Goal: Information Seeking & Learning: Learn about a topic

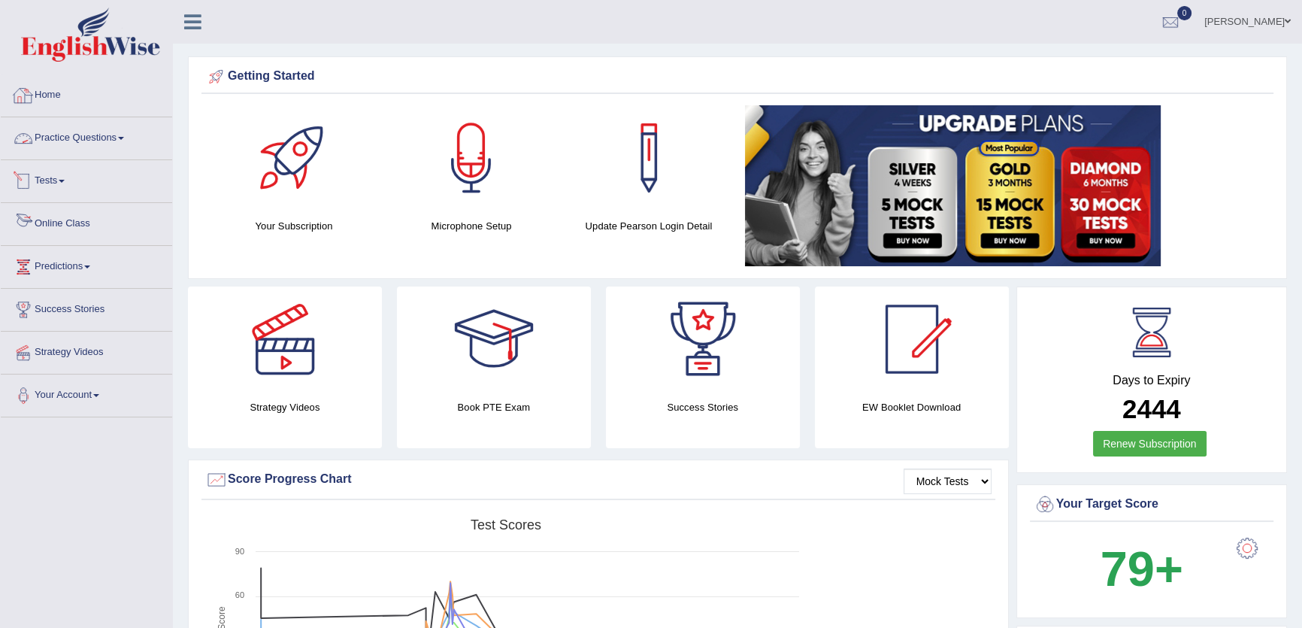
click at [67, 186] on link "Tests" at bounding box center [86, 179] width 171 height 38
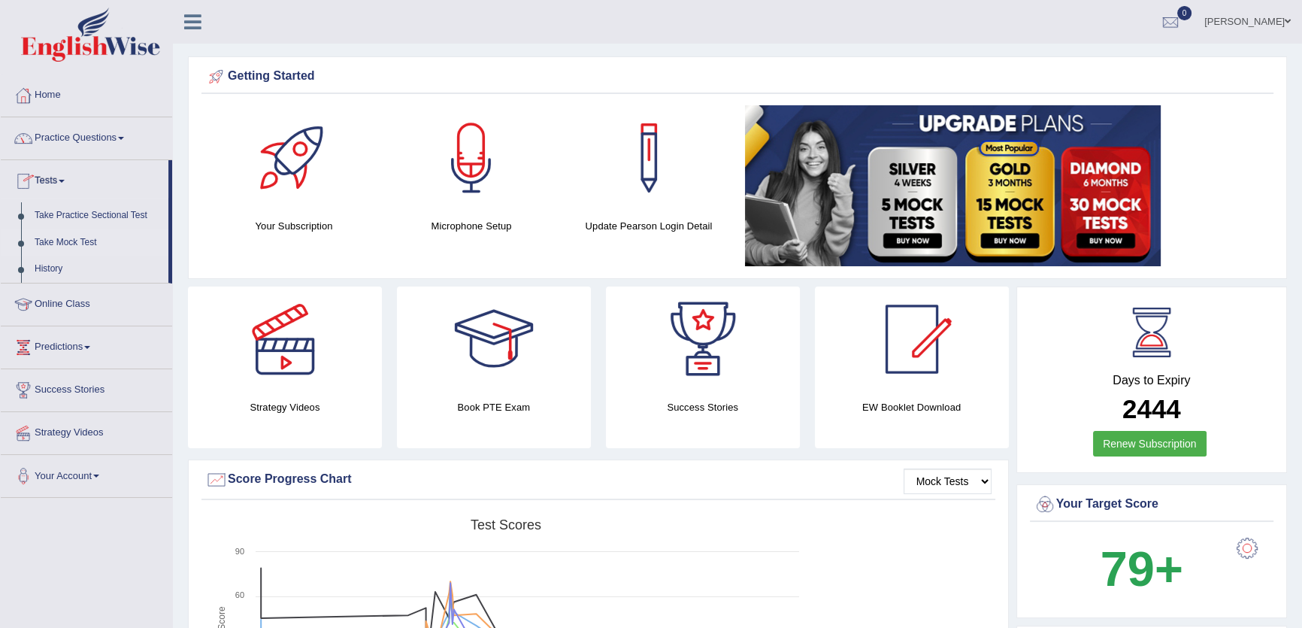
click at [69, 241] on link "Take Mock Test" at bounding box center [98, 242] width 141 height 27
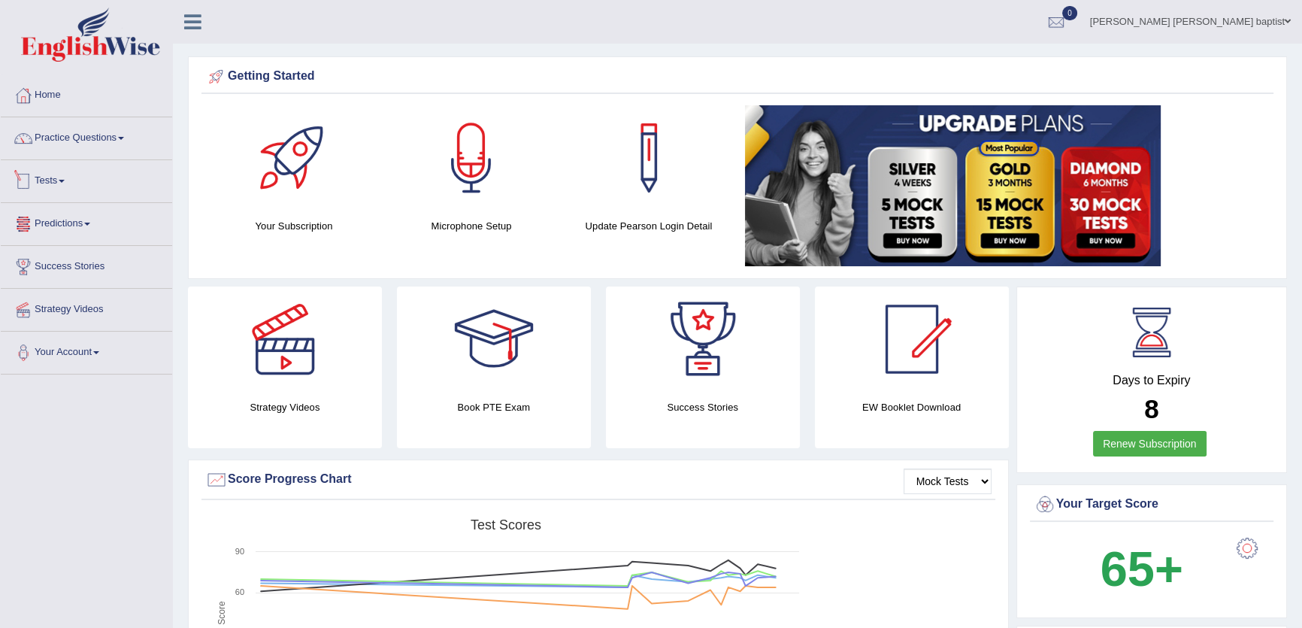
click at [70, 187] on link "Tests" at bounding box center [86, 179] width 171 height 38
click at [45, 262] on link "History" at bounding box center [98, 269] width 141 height 27
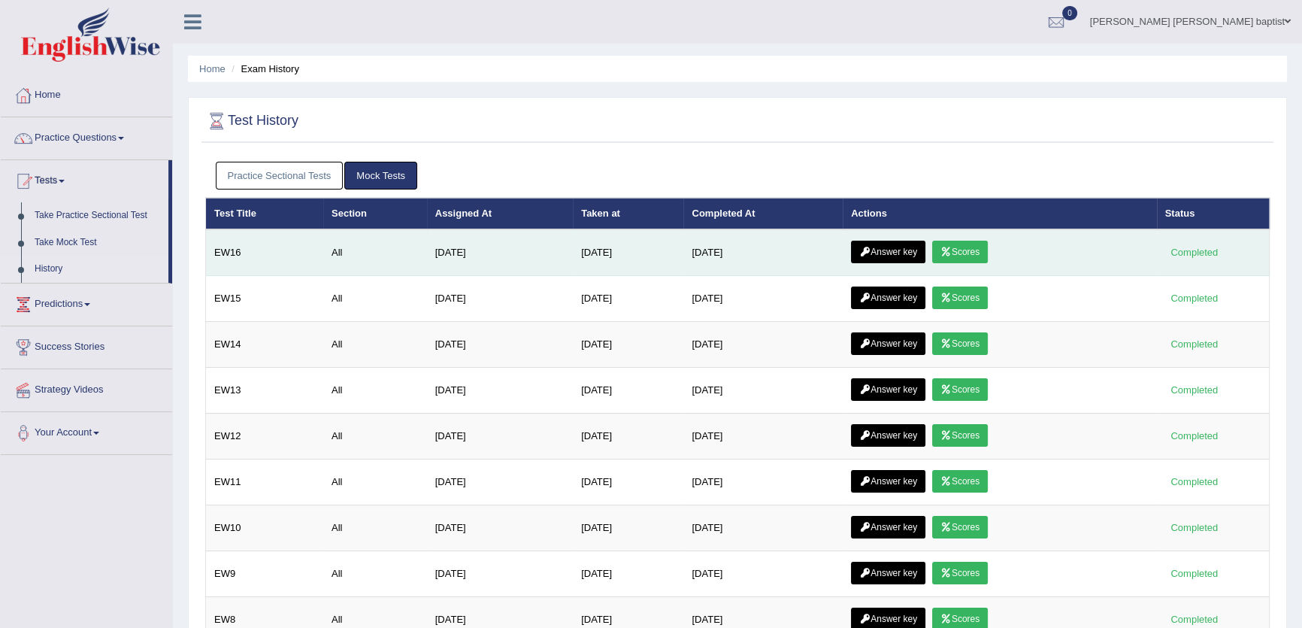
click at [877, 241] on link "Answer key" at bounding box center [888, 252] width 74 height 23
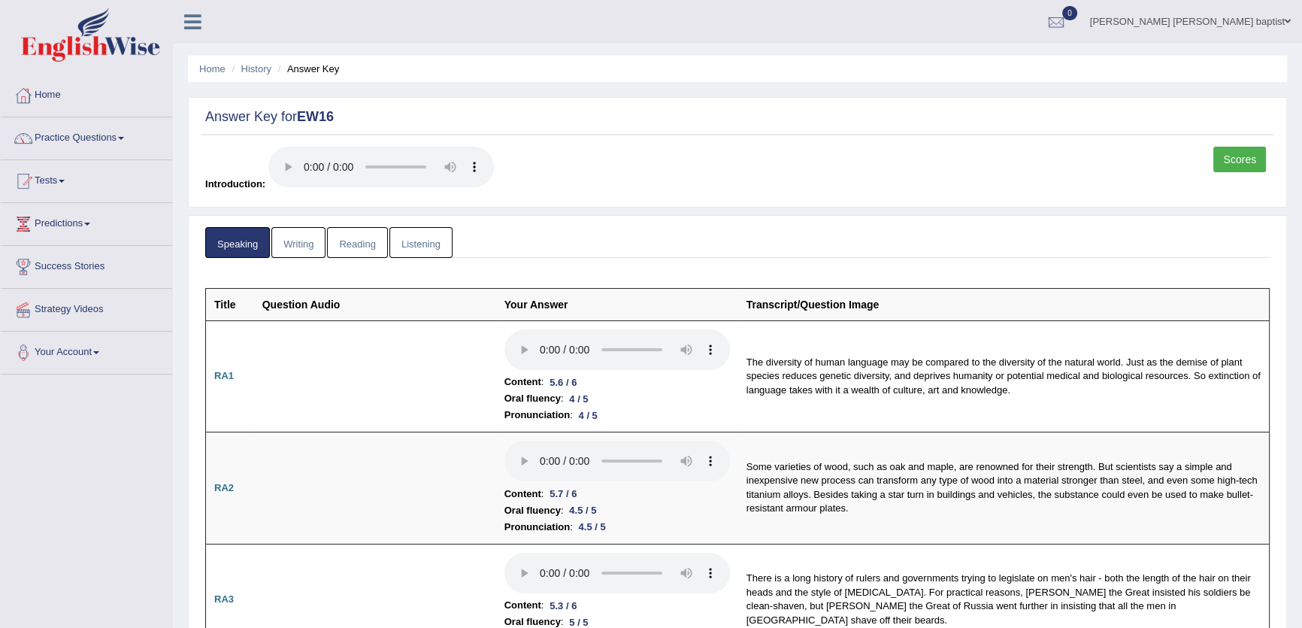
click at [1231, 152] on link "Scores" at bounding box center [1239, 160] width 53 height 26
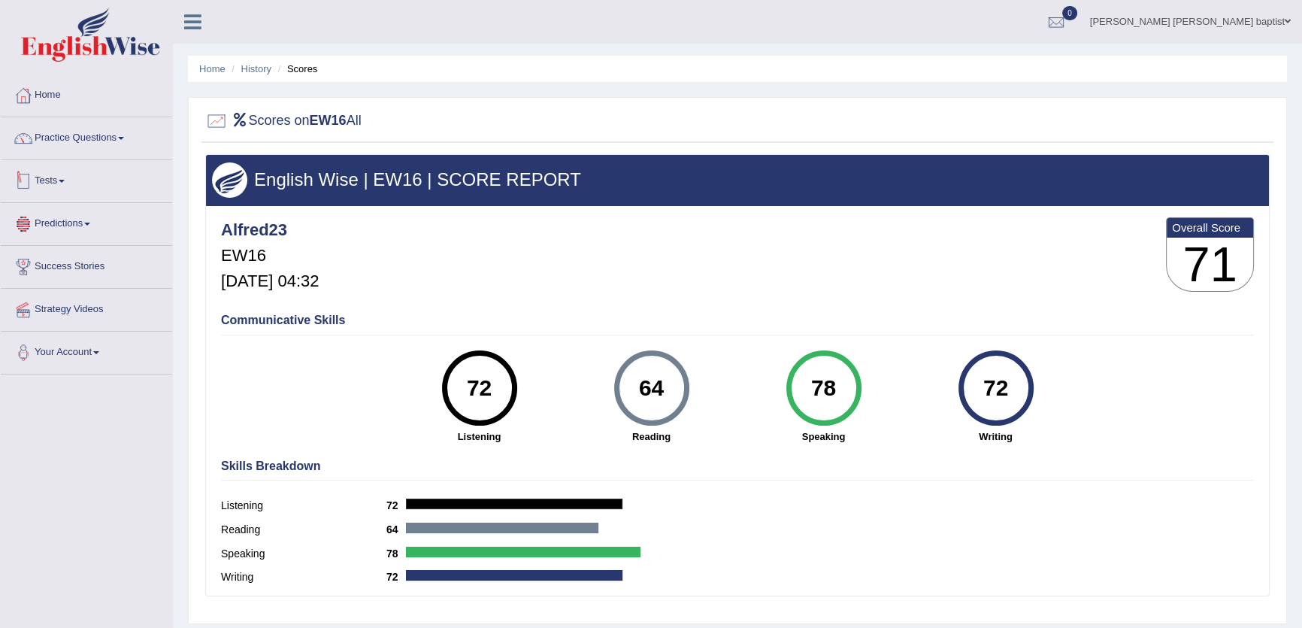
click at [37, 174] on link "Tests" at bounding box center [86, 179] width 171 height 38
click at [50, 265] on link "History" at bounding box center [98, 269] width 141 height 27
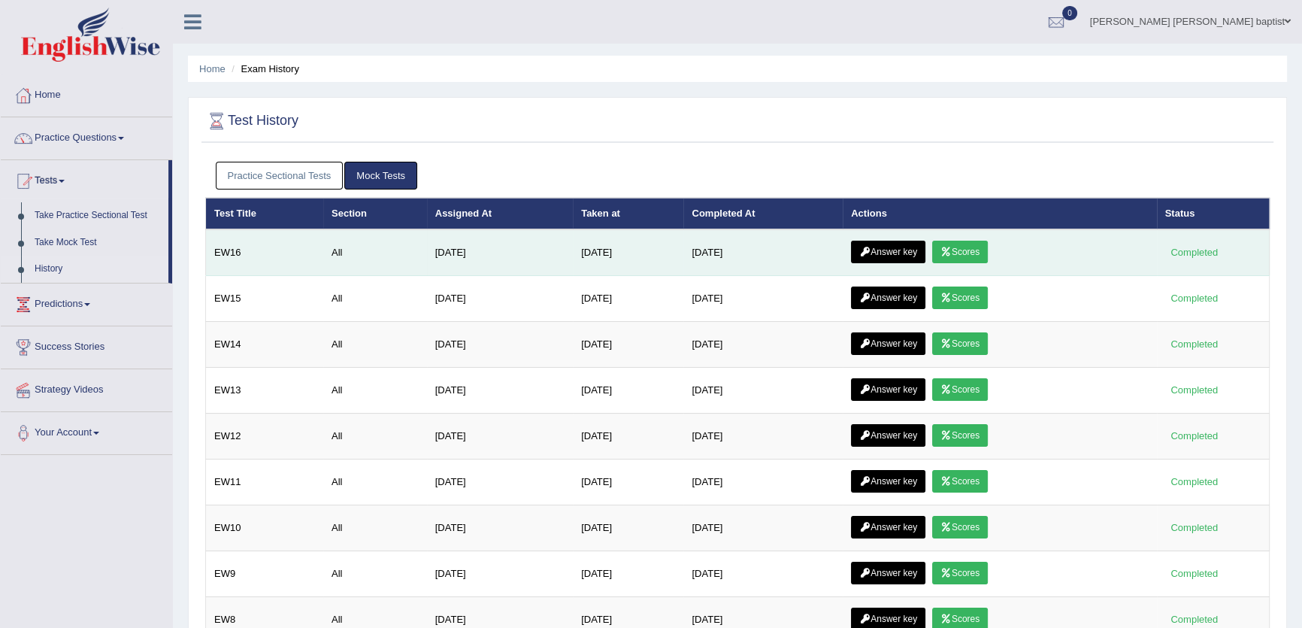
click at [882, 244] on link "Answer key" at bounding box center [888, 252] width 74 height 23
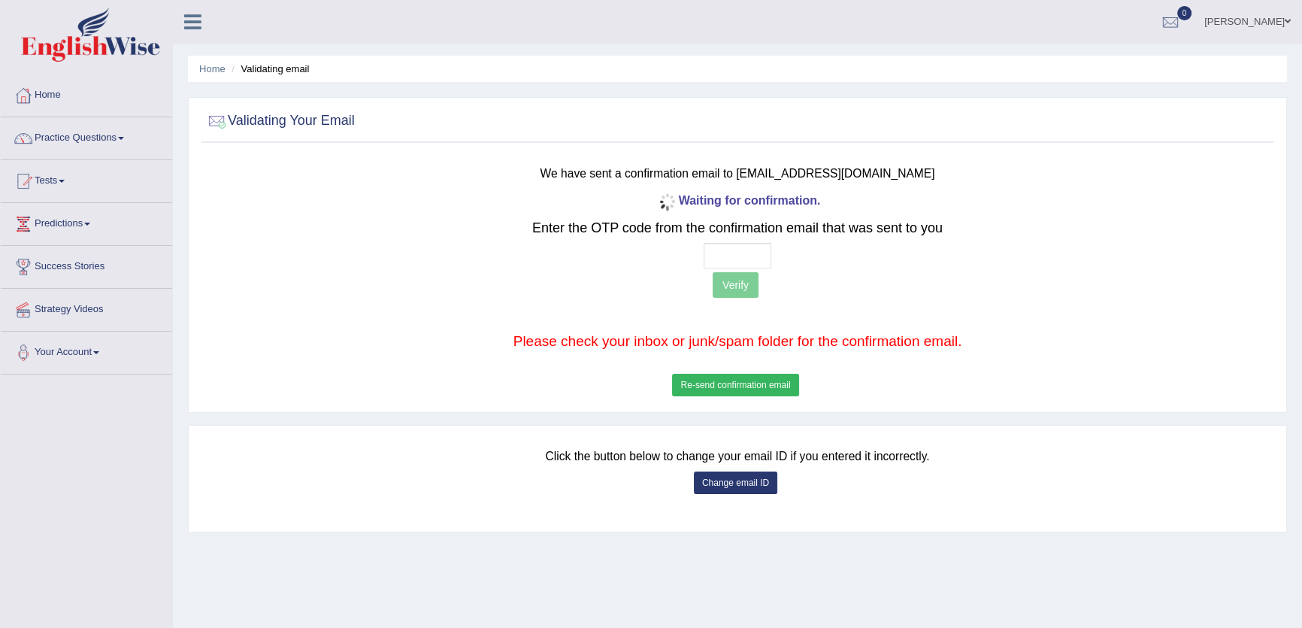
click at [756, 380] on button "Re-send confirmation email" at bounding box center [735, 385] width 126 height 23
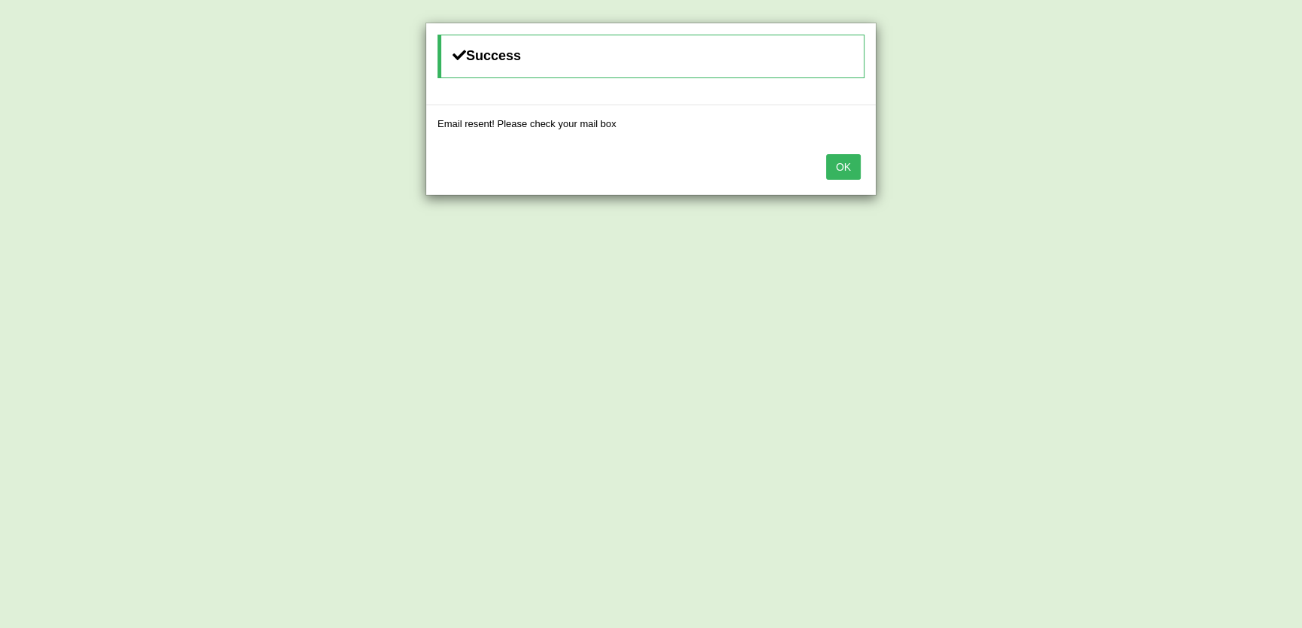
click at [842, 156] on button "OK" at bounding box center [843, 167] width 35 height 26
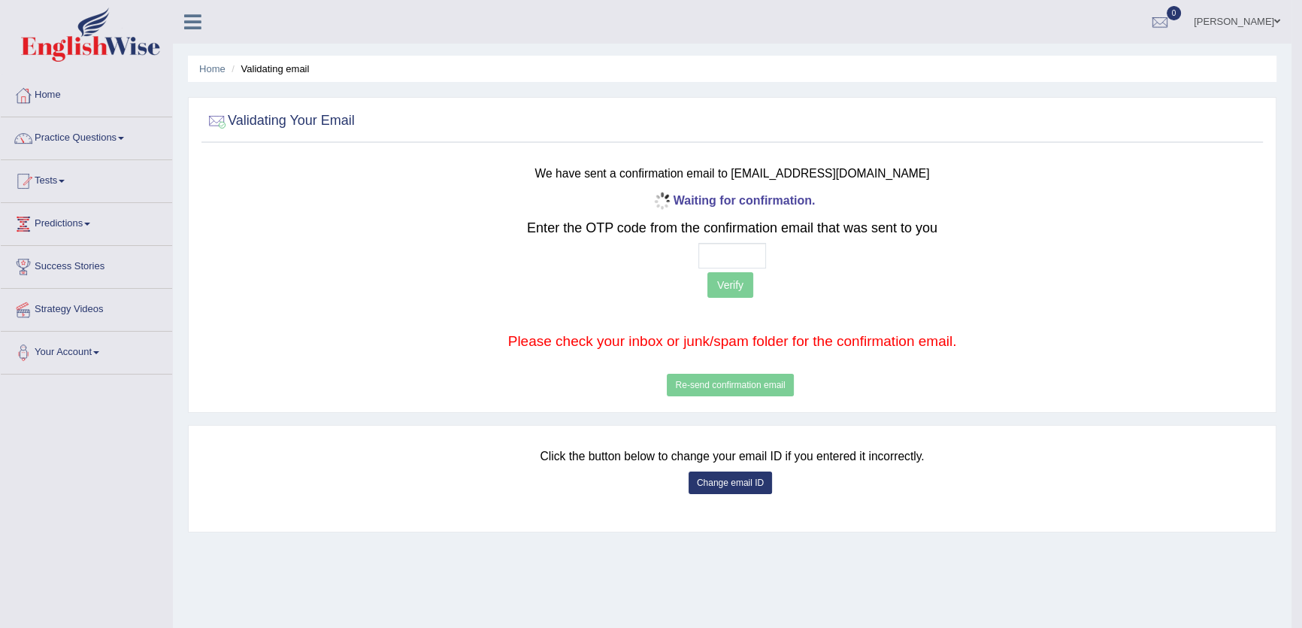
drag, startPoint x: 712, startPoint y: 240, endPoint x: 701, endPoint y: 252, distance: 16.0
click at [707, 244] on div "Waiting for confirmation. Enter the OTP code from the confirmation email that w…" at bounding box center [733, 294] width 876 height 211
click at [701, 252] on input "text" at bounding box center [732, 256] width 68 height 26
type input "3 _ _ _"
type input "2 _ _ _"
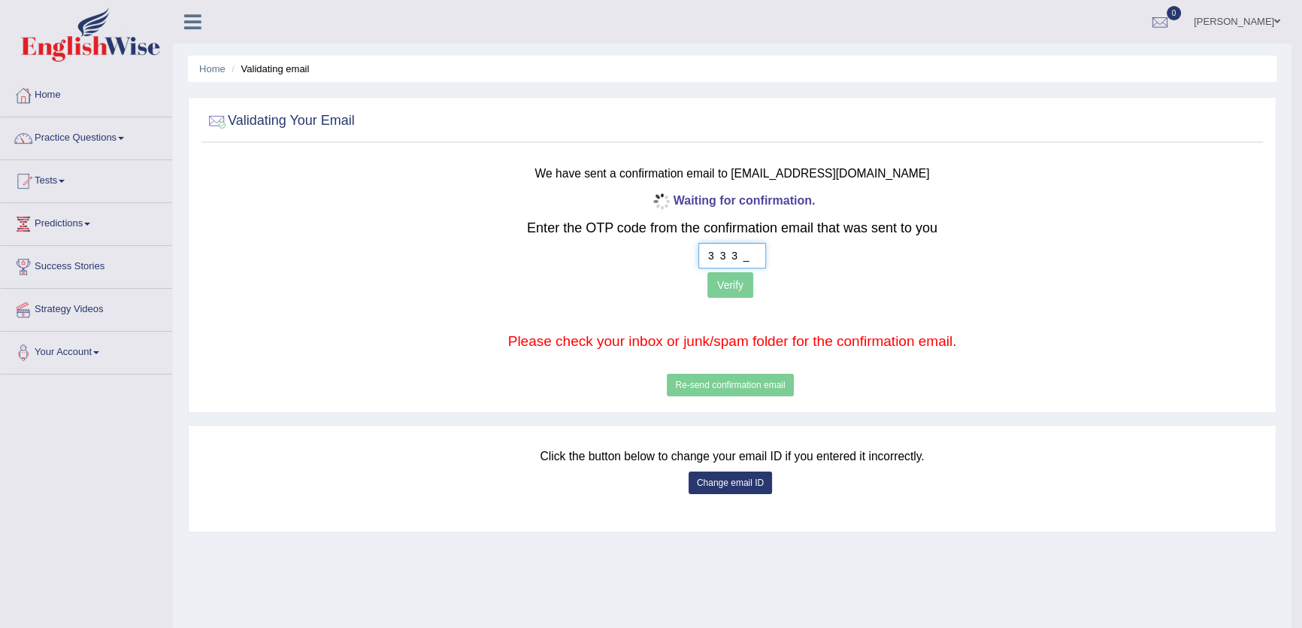
type input "3 3 3 1"
click at [747, 280] on button "Verify" at bounding box center [730, 285] width 46 height 26
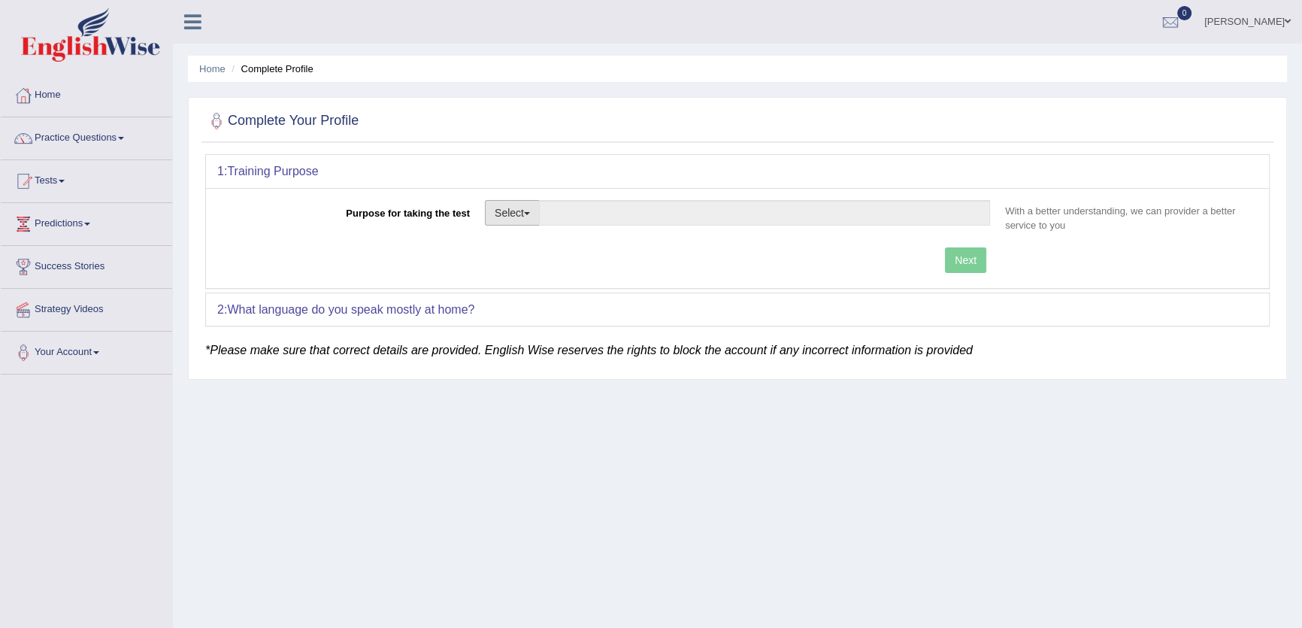
click at [495, 207] on button "Select" at bounding box center [512, 213] width 55 height 26
click at [522, 279] on link "Nursing" at bounding box center [553, 284] width 134 height 20
type input "Nursing"
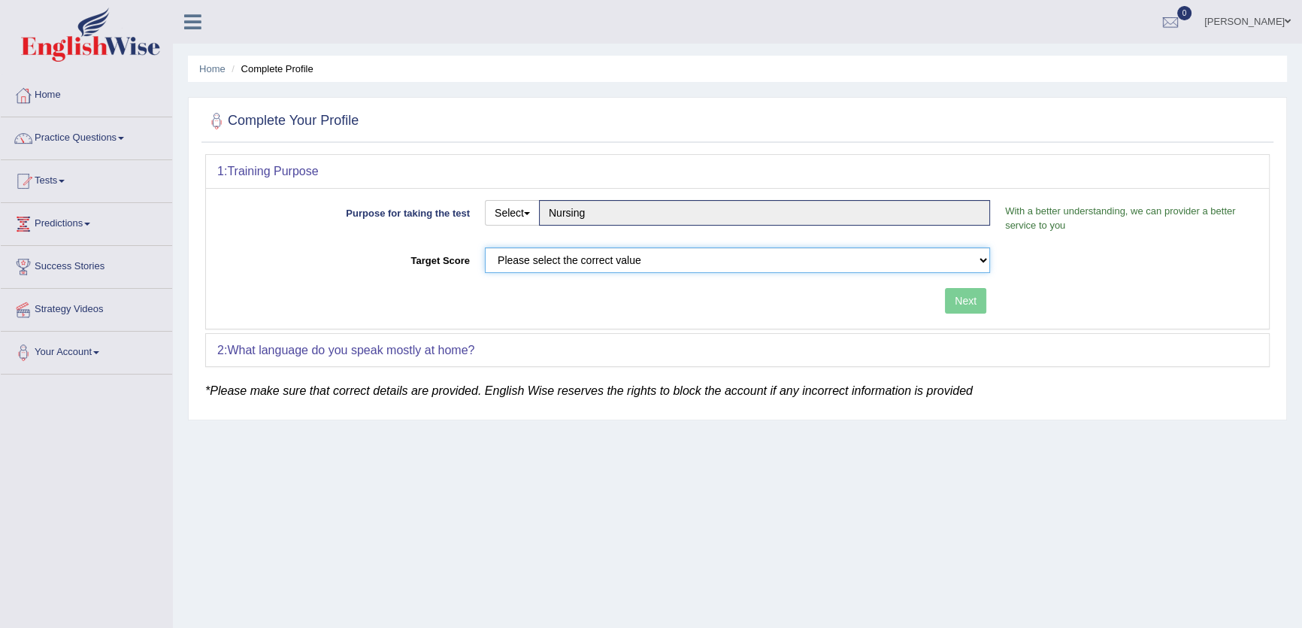
click at [569, 256] on select "Please select the correct value 50 (6 bands) 58 (6.5 bands) 65 (7 bands) 79 (8 …" at bounding box center [737, 260] width 505 height 26
select select "65"
click at [485, 247] on select "Please select the correct value 50 (6 bands) 58 (6.5 bands) 65 (7 bands) 79 (8 …" at bounding box center [737, 260] width 505 height 26
click at [962, 309] on button "Next" at bounding box center [965, 301] width 41 height 26
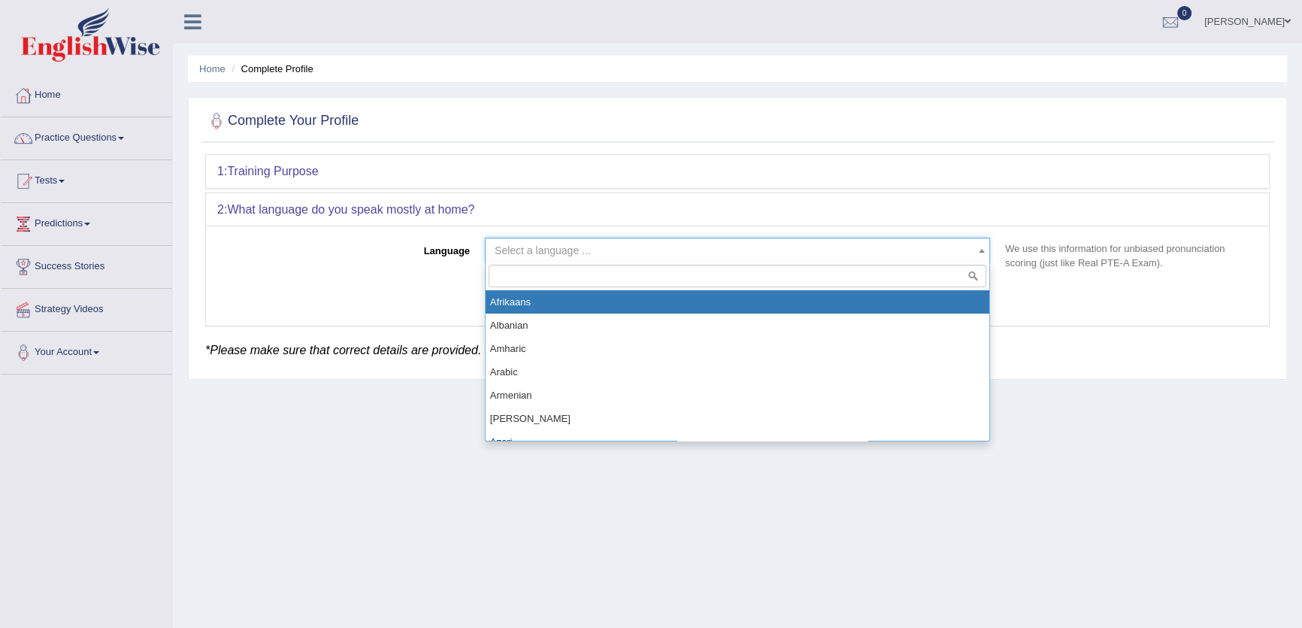
click at [705, 244] on span "Select a language ..." at bounding box center [733, 250] width 477 height 15
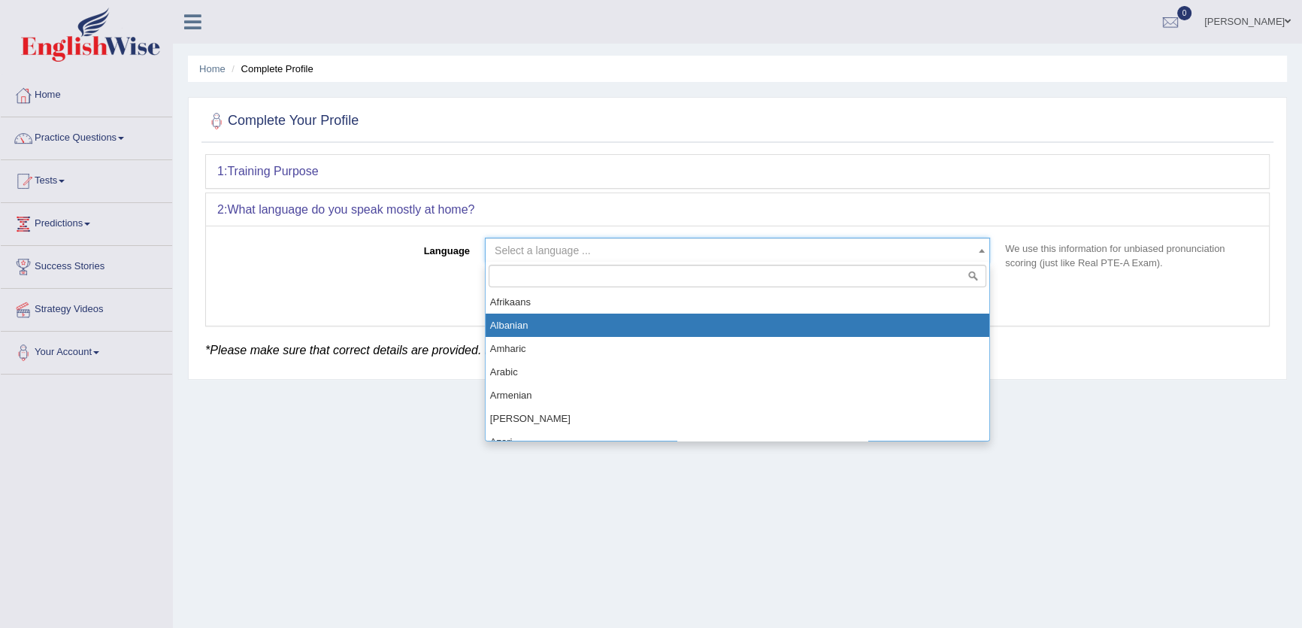
select select "Albanian"
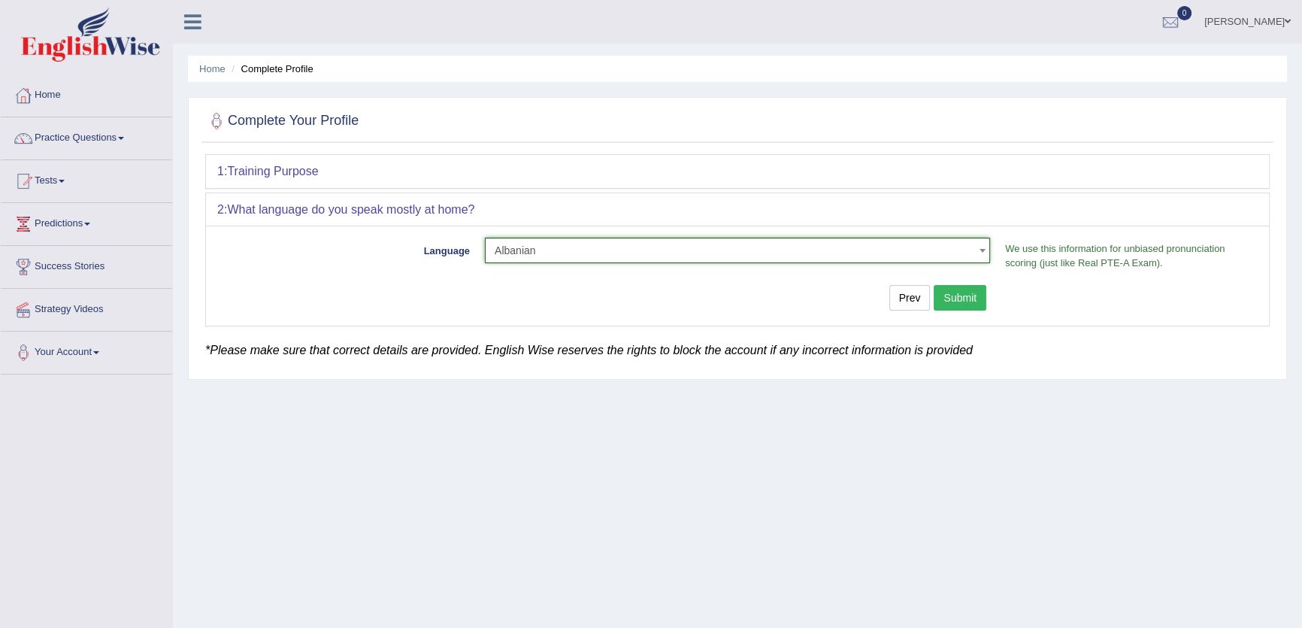
click at [955, 291] on button "Submit" at bounding box center [960, 298] width 53 height 26
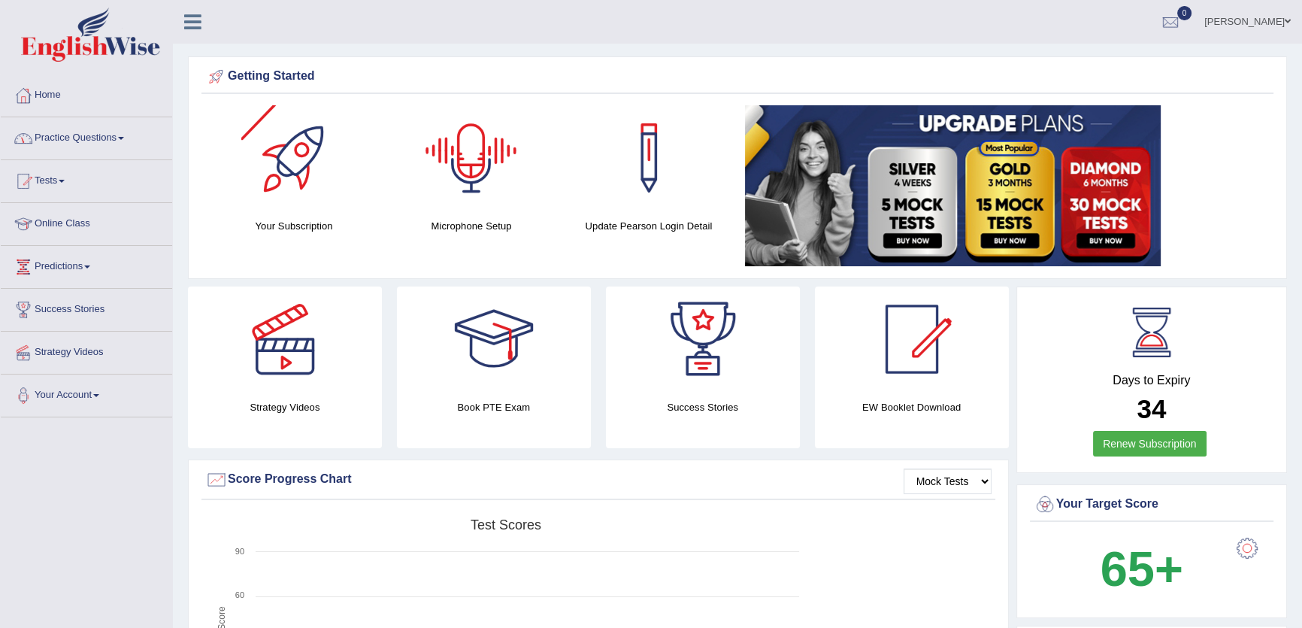
click at [142, 143] on link "Practice Questions" at bounding box center [86, 136] width 171 height 38
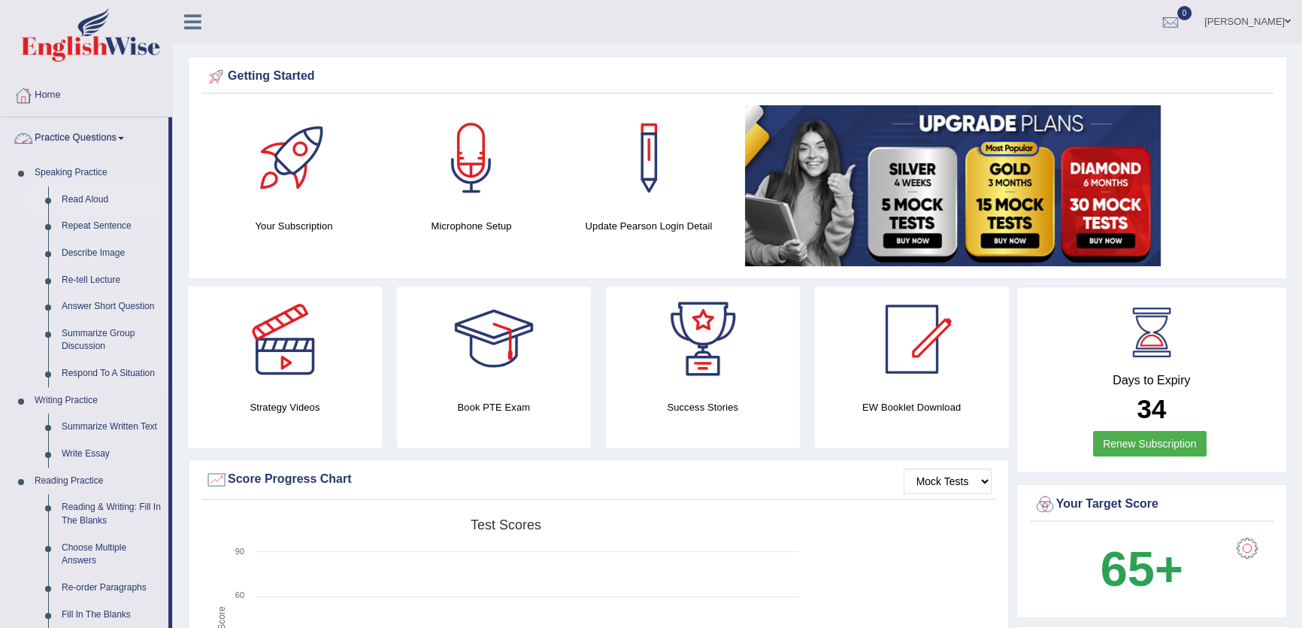
click at [78, 196] on link "Read Aloud" at bounding box center [112, 199] width 114 height 27
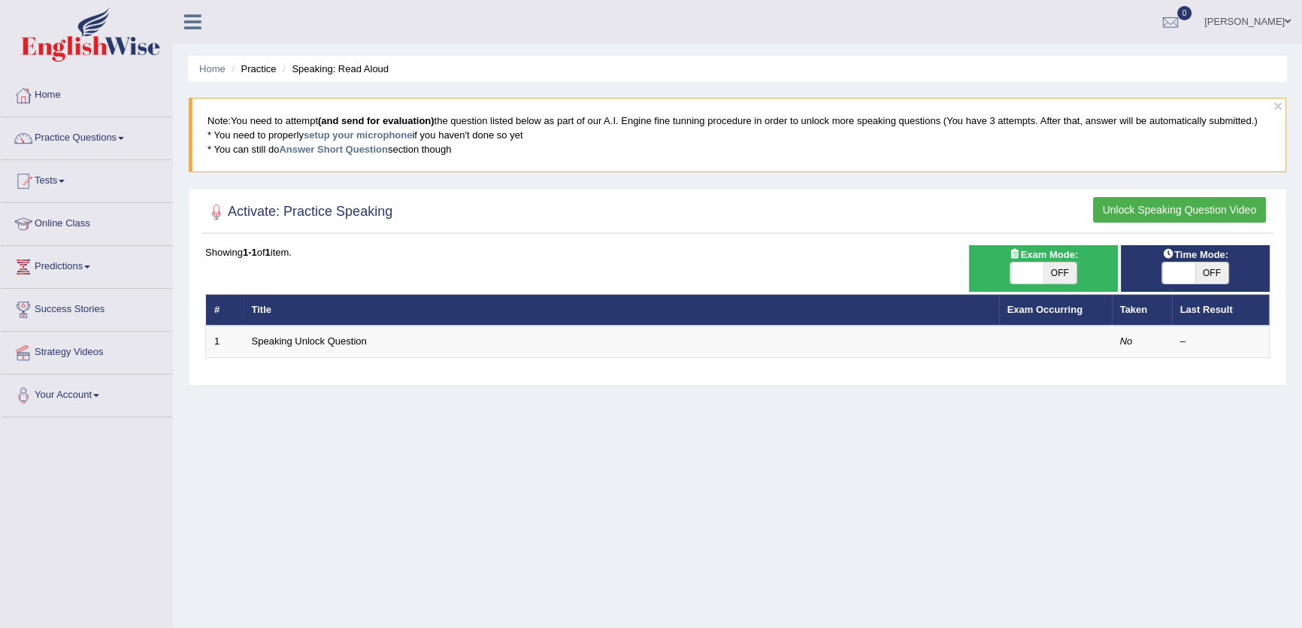
click at [324, 345] on link "Speaking Unlock Question" at bounding box center [309, 340] width 115 height 11
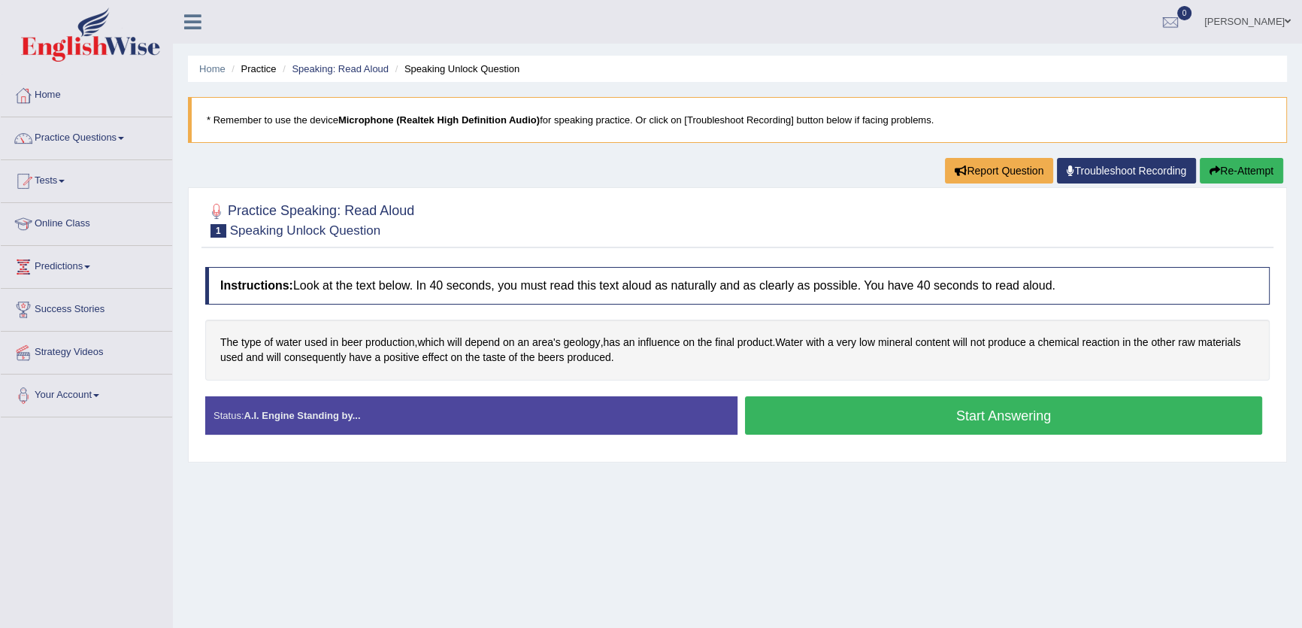
click at [985, 415] on button "Start Answering" at bounding box center [1003, 415] width 517 height 38
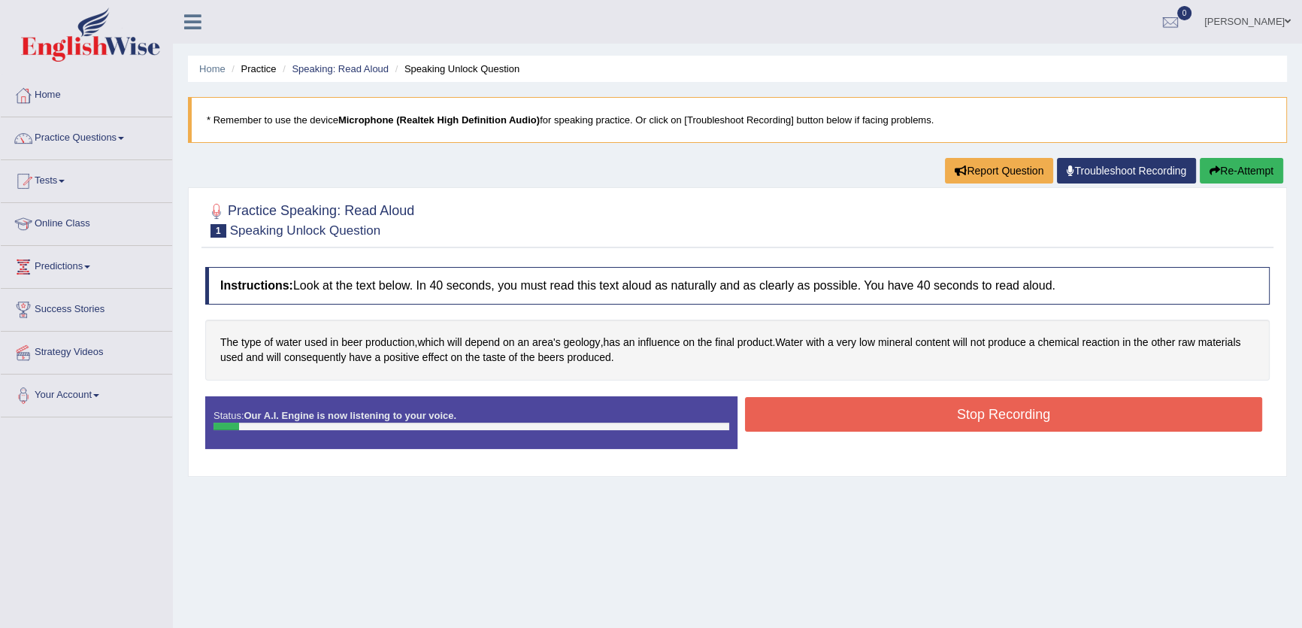
click at [985, 415] on button "Stop Recording" at bounding box center [1003, 414] width 517 height 35
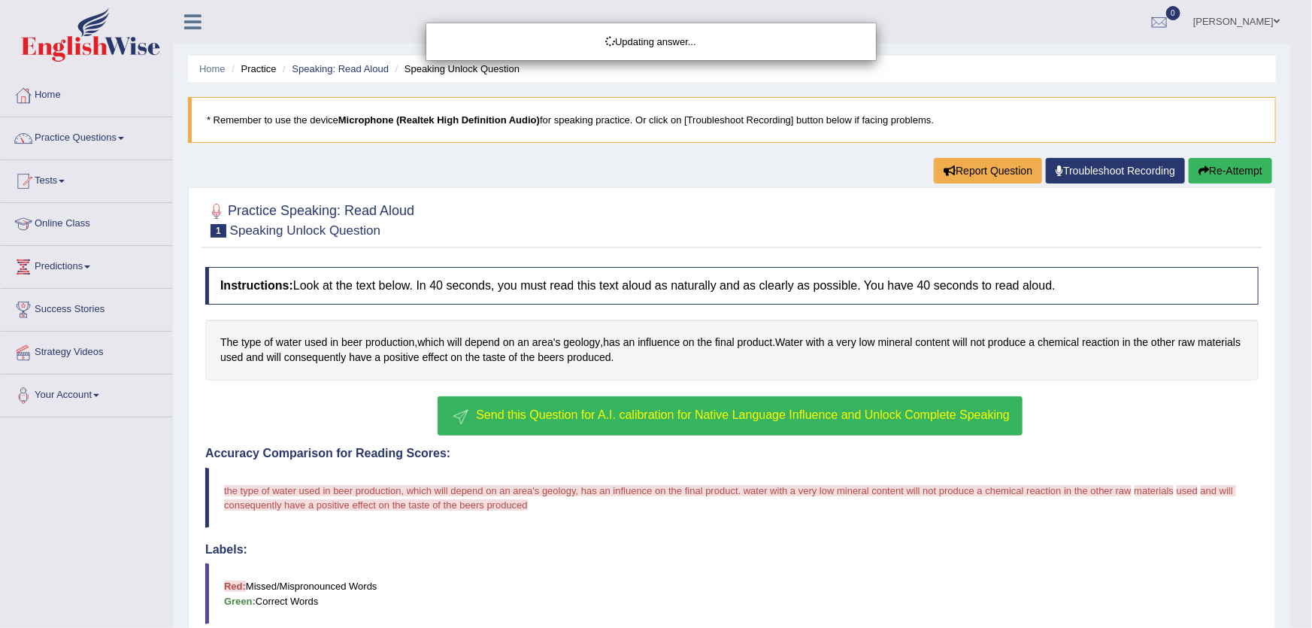
click at [799, 402] on body "Toggle navigation Home Practice Questions Speaking Practice Read Aloud Repeat S…" at bounding box center [656, 314] width 1312 height 628
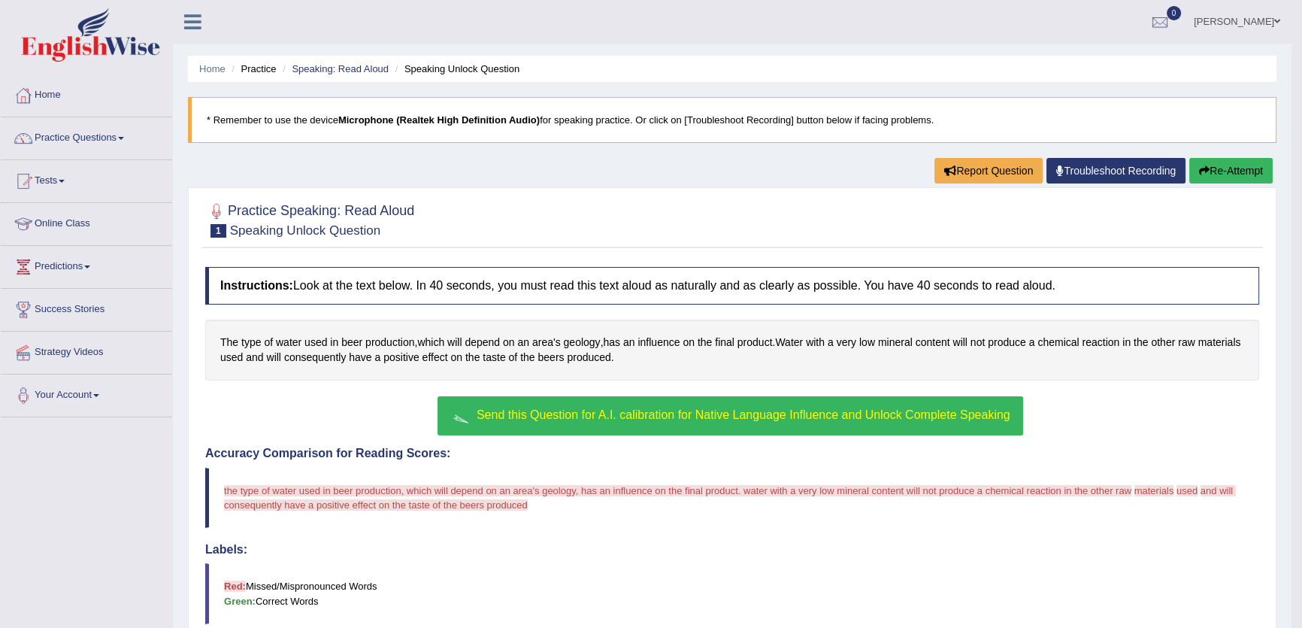
click at [809, 426] on button "Send this Question for A.I. calibration for Native Language Influence and Unloc…" at bounding box center [729, 415] width 585 height 39
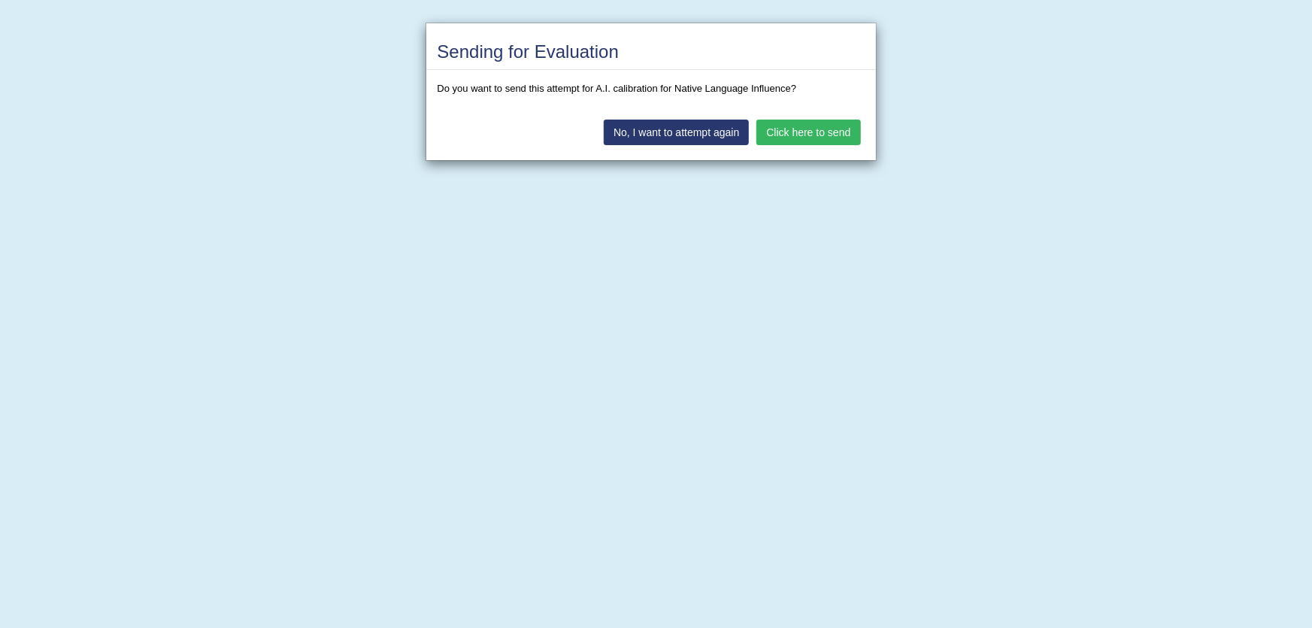
click at [803, 115] on div "No, I want to attempt again Click here to send" at bounding box center [651, 133] width 450 height 53
click at [806, 128] on button "Click here to send" at bounding box center [808, 133] width 104 height 26
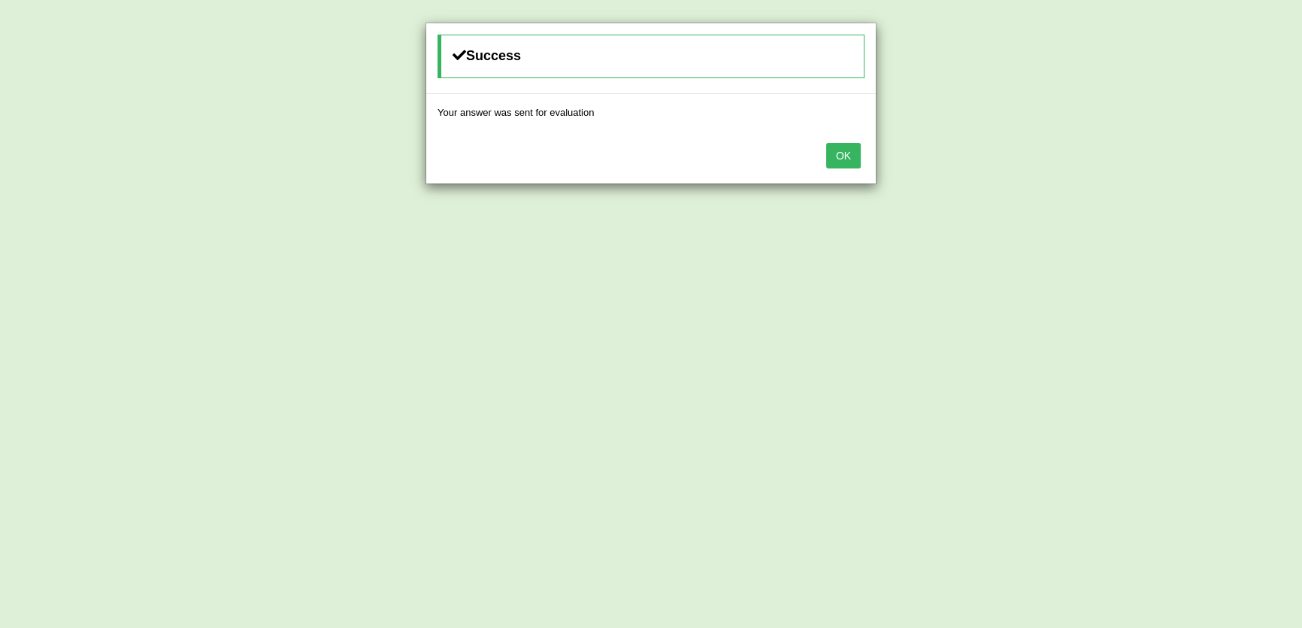
click at [858, 150] on button "OK" at bounding box center [843, 156] width 35 height 26
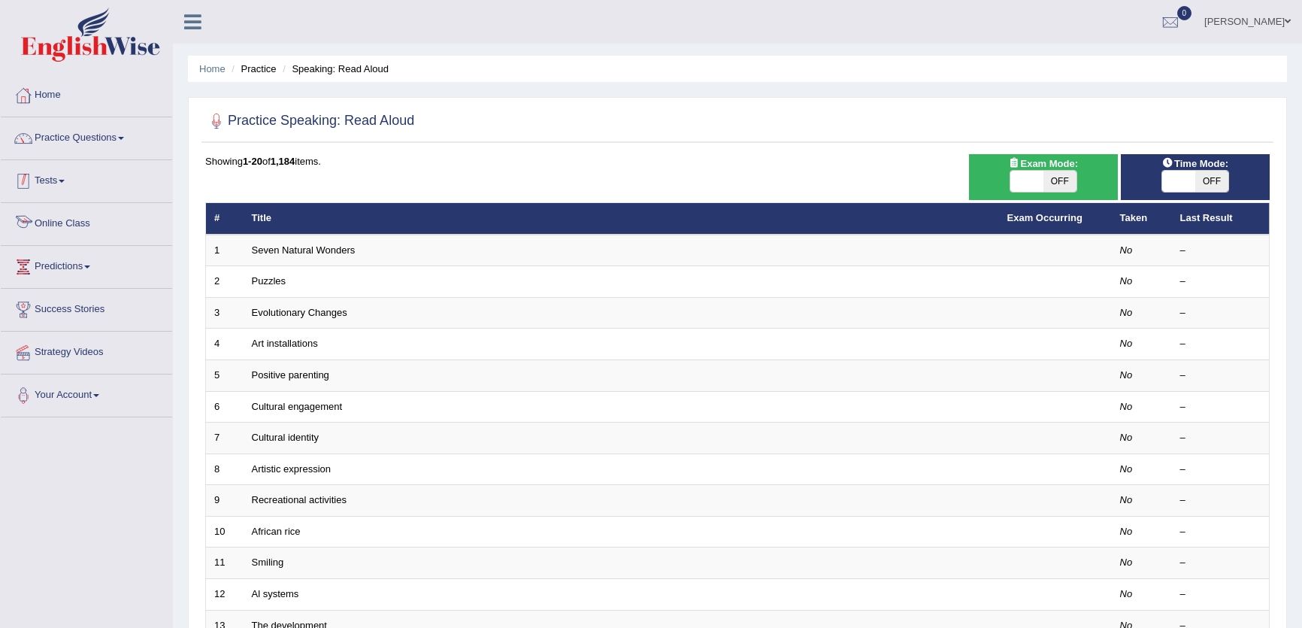
click at [60, 174] on link "Tests" at bounding box center [86, 179] width 171 height 38
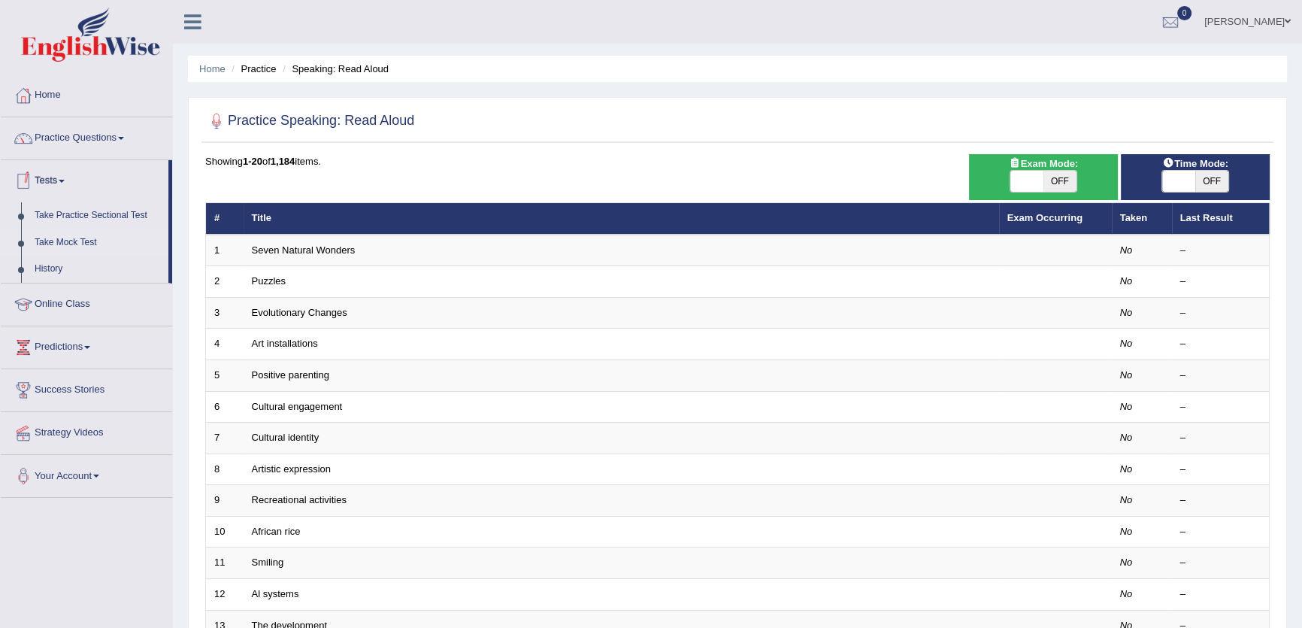
click at [60, 246] on link "Take Mock Test" at bounding box center [98, 242] width 141 height 27
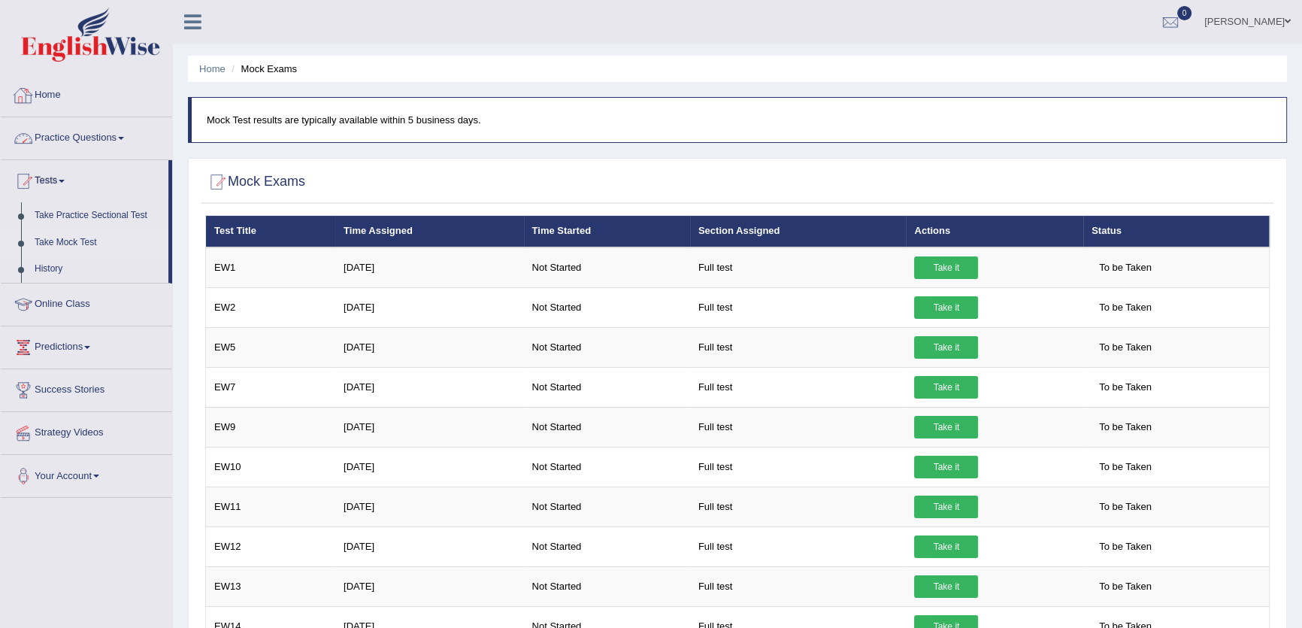
click at [52, 91] on link "Home" at bounding box center [86, 93] width 171 height 38
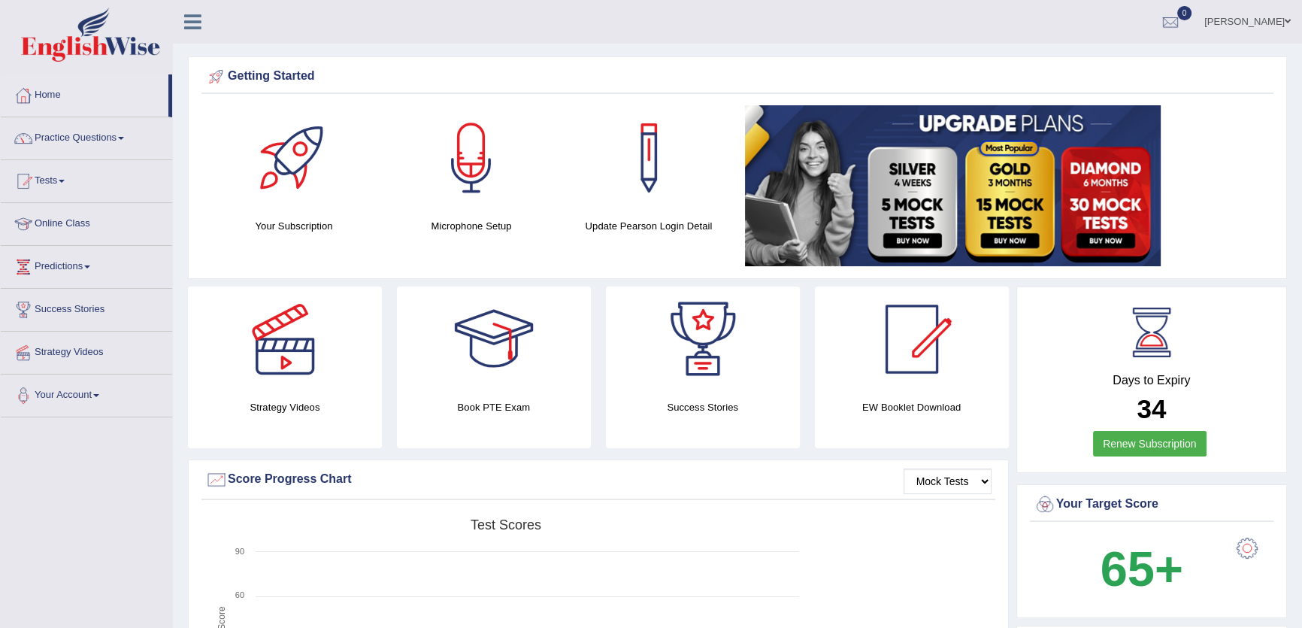
click at [1243, 24] on link "[PERSON_NAME]" at bounding box center [1247, 19] width 109 height 39
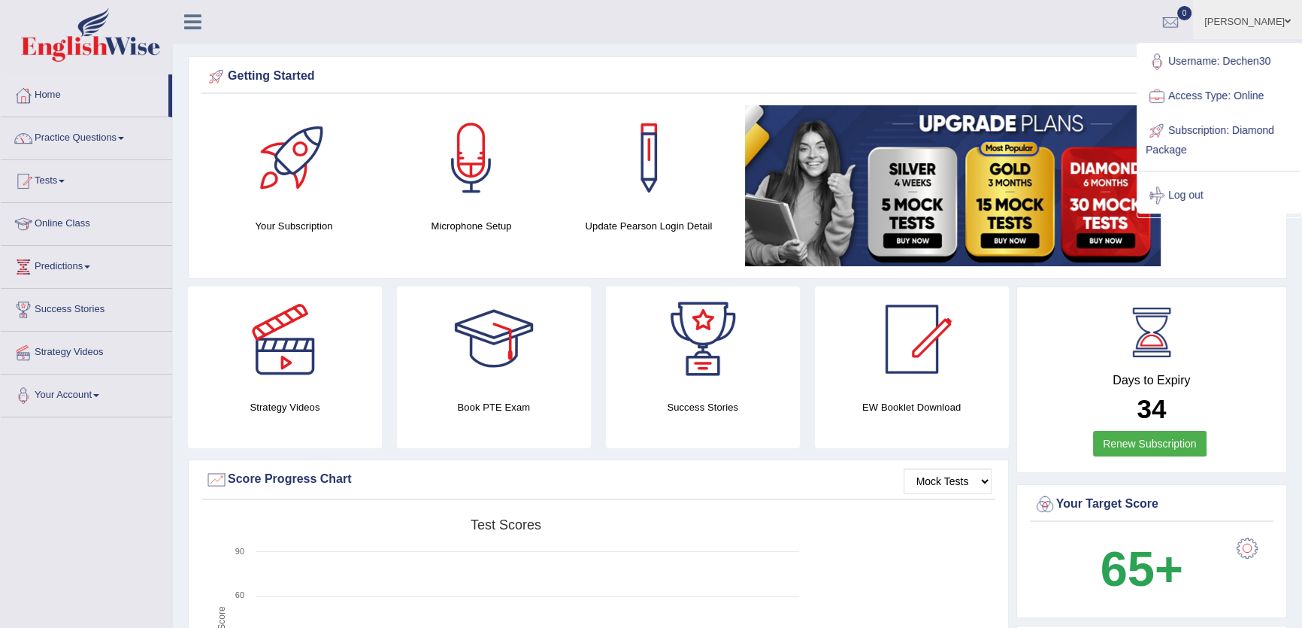
click at [796, 98] on div "Getting Started Your Subscription Microphone Setup Update Pearson Login Detail ×" at bounding box center [737, 167] width 1099 height 222
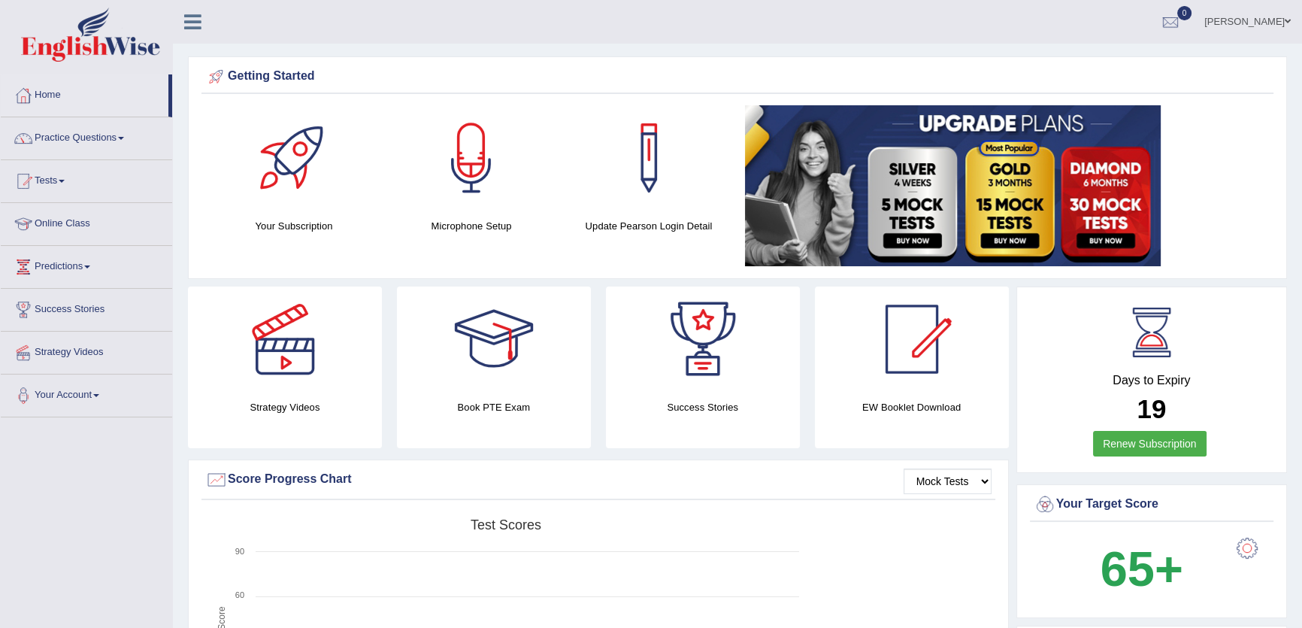
drag, startPoint x: 0, startPoint y: 30, endPoint x: 617, endPoint y: 49, distance: 617.4
